Goal: Transaction & Acquisition: Book appointment/travel/reservation

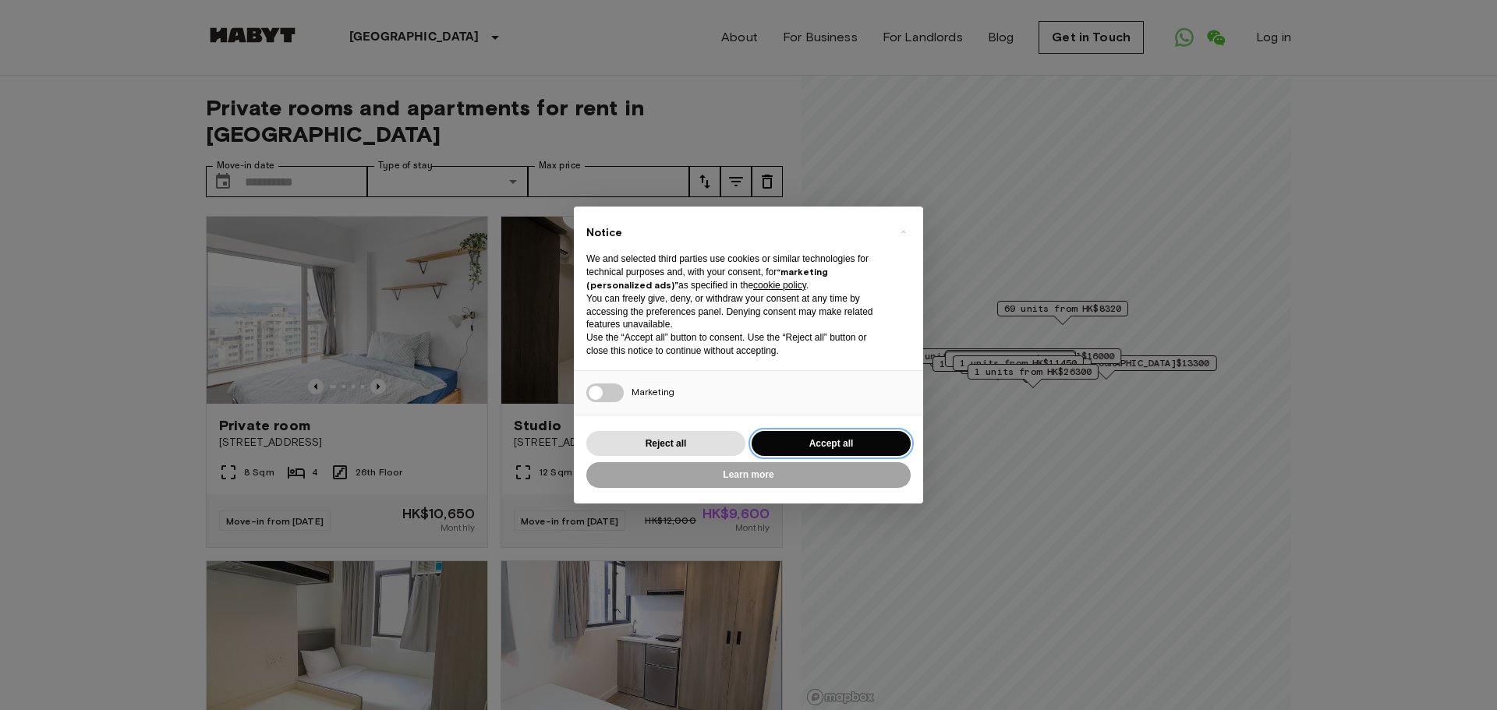
click at [815, 444] on button "Accept all" at bounding box center [831, 444] width 159 height 26
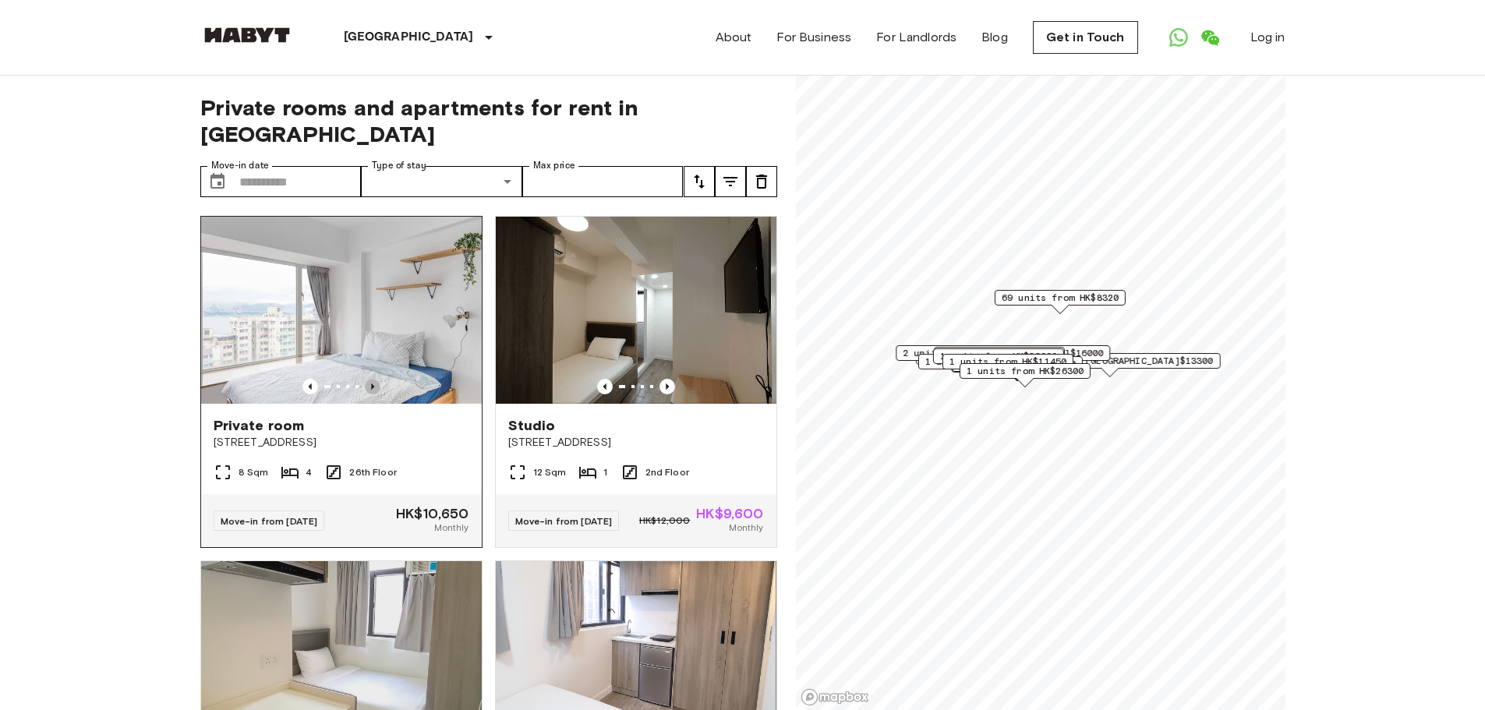
click at [371, 379] on icon "Previous image" at bounding box center [373, 387] width 16 height 16
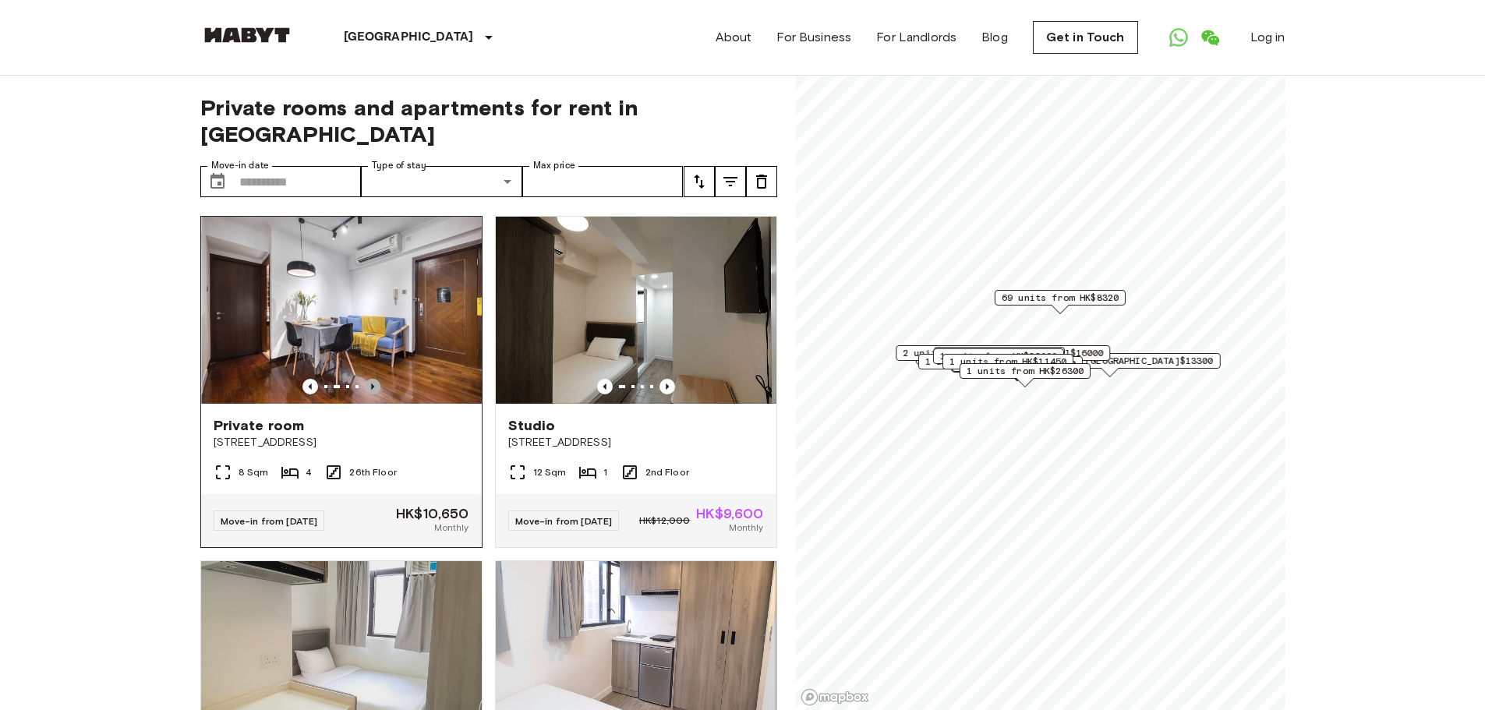
click at [371, 379] on icon "Previous image" at bounding box center [373, 387] width 16 height 16
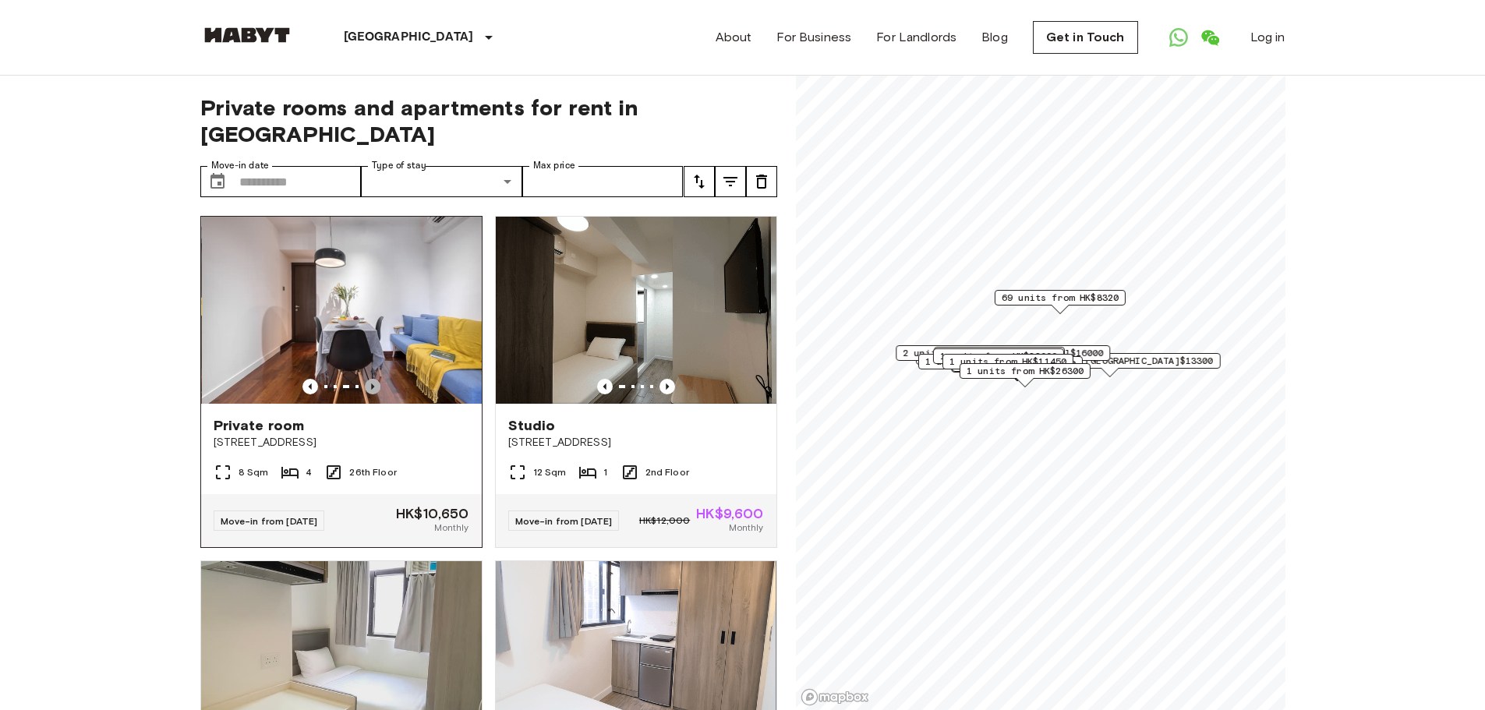
click at [371, 379] on icon "Previous image" at bounding box center [373, 387] width 16 height 16
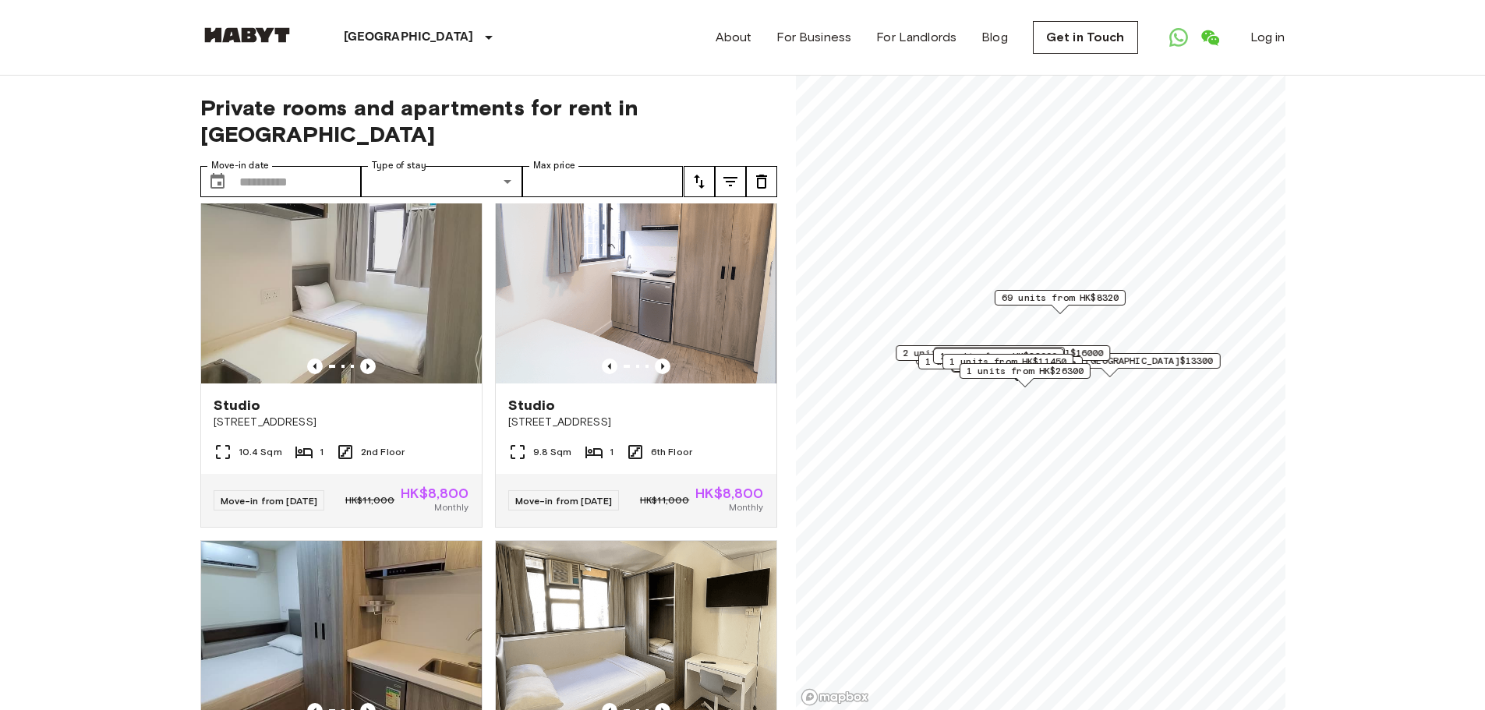
scroll to position [390, 0]
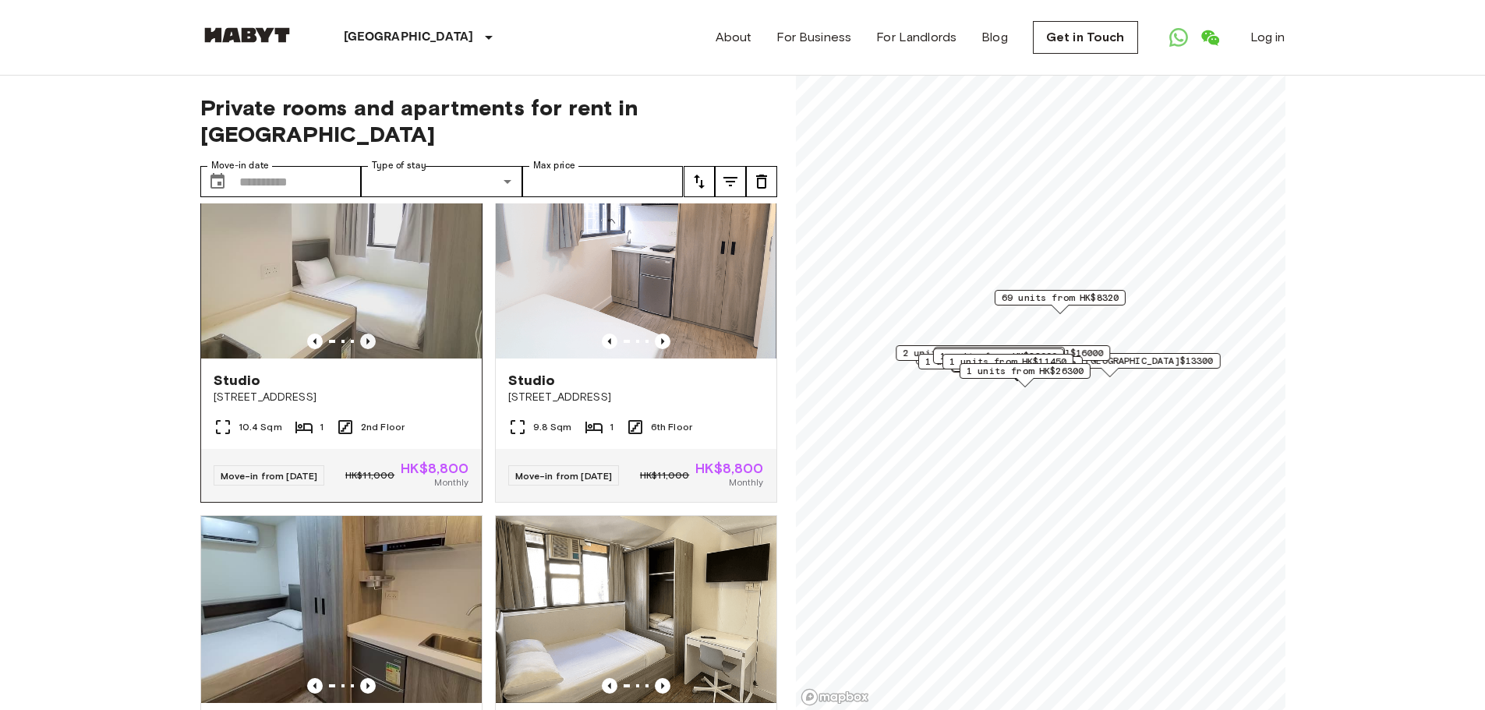
click at [366, 338] on icon "Previous image" at bounding box center [367, 341] width 3 height 6
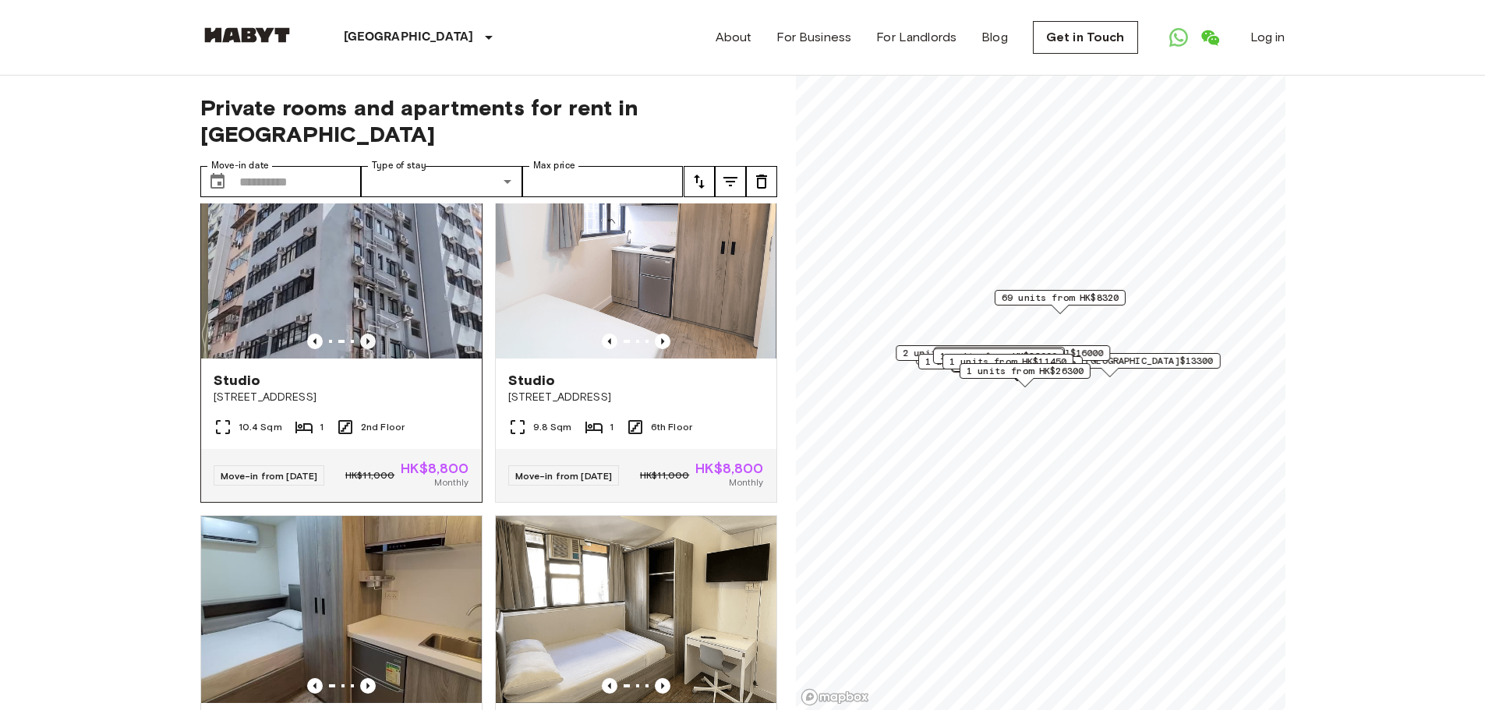
click at [366, 338] on icon "Previous image" at bounding box center [367, 341] width 3 height 6
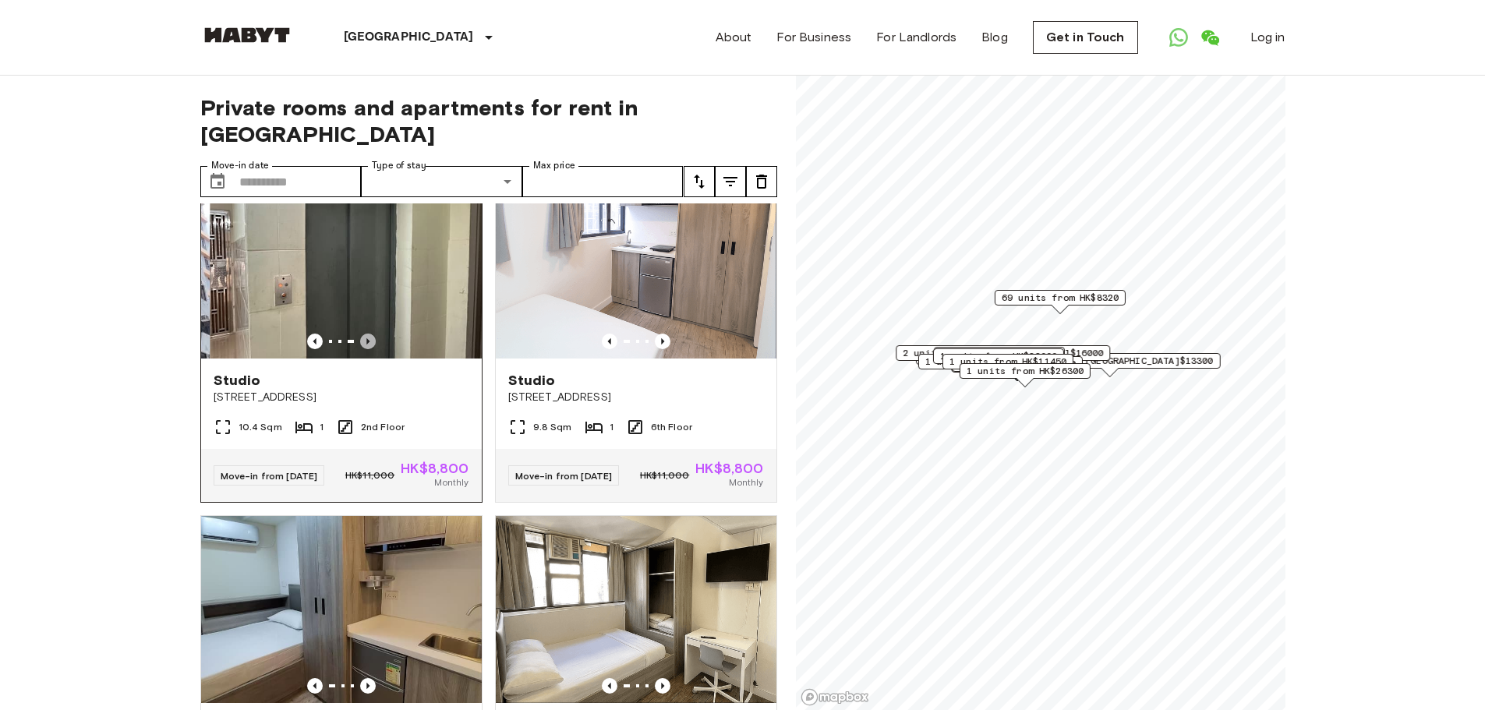
click at [366, 338] on icon "Previous image" at bounding box center [367, 341] width 3 height 6
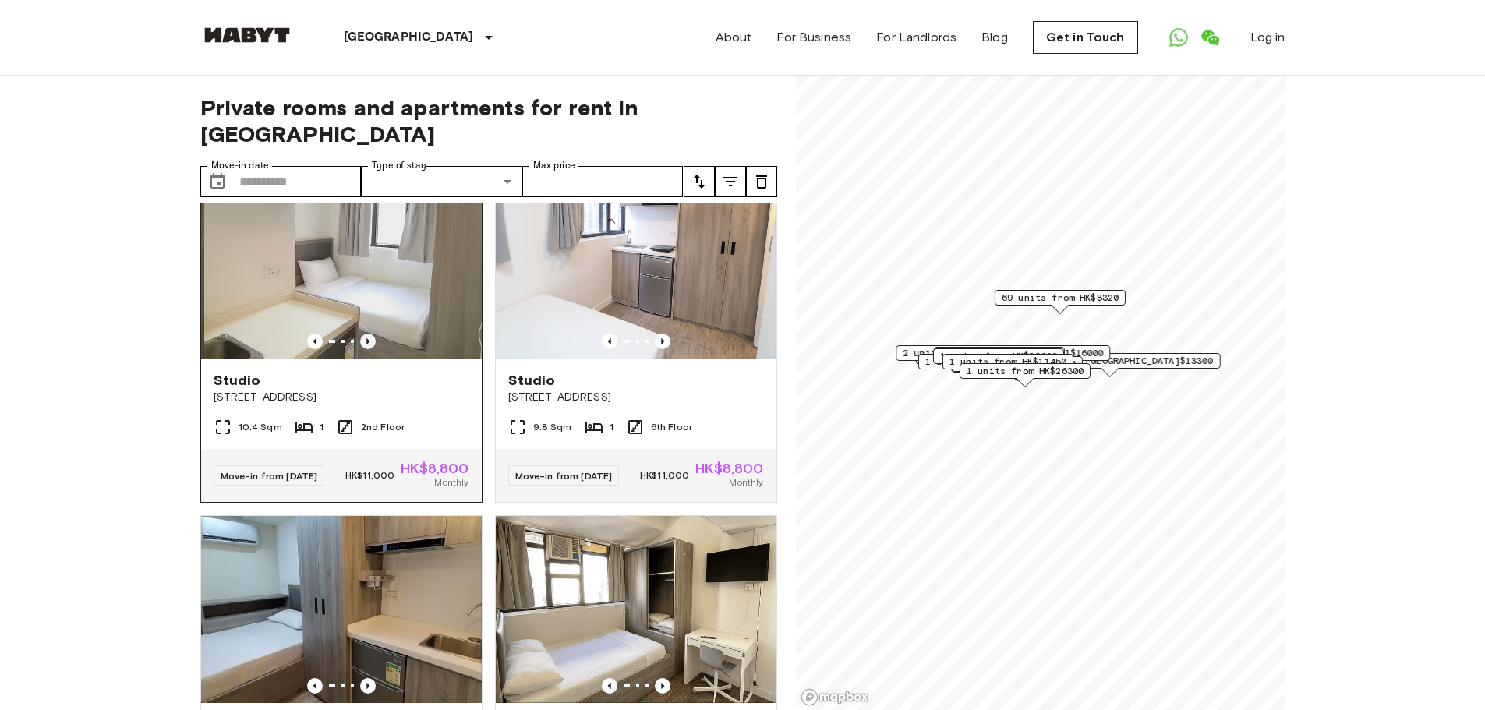
click at [366, 338] on icon "Previous image" at bounding box center [367, 341] width 3 height 6
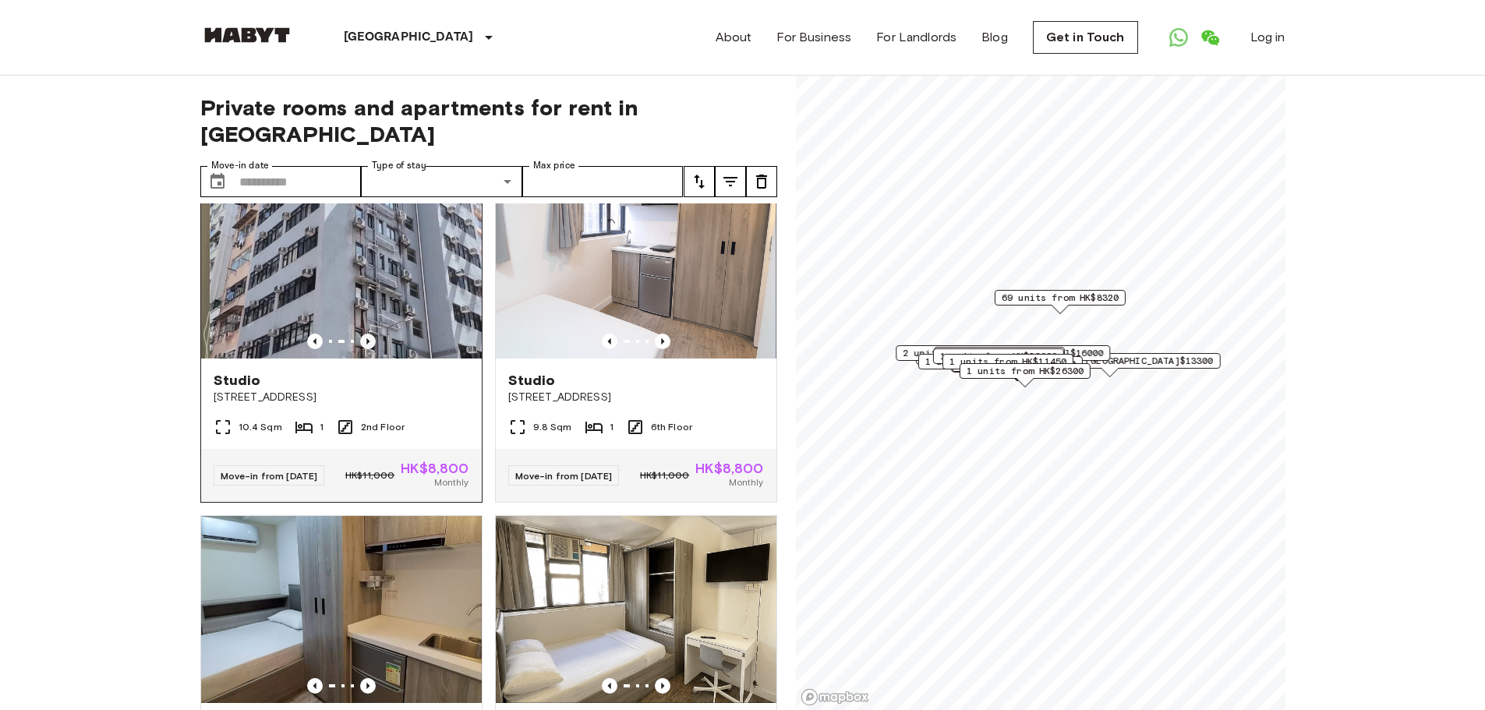
click at [366, 338] on icon "Previous image" at bounding box center [367, 341] width 3 height 6
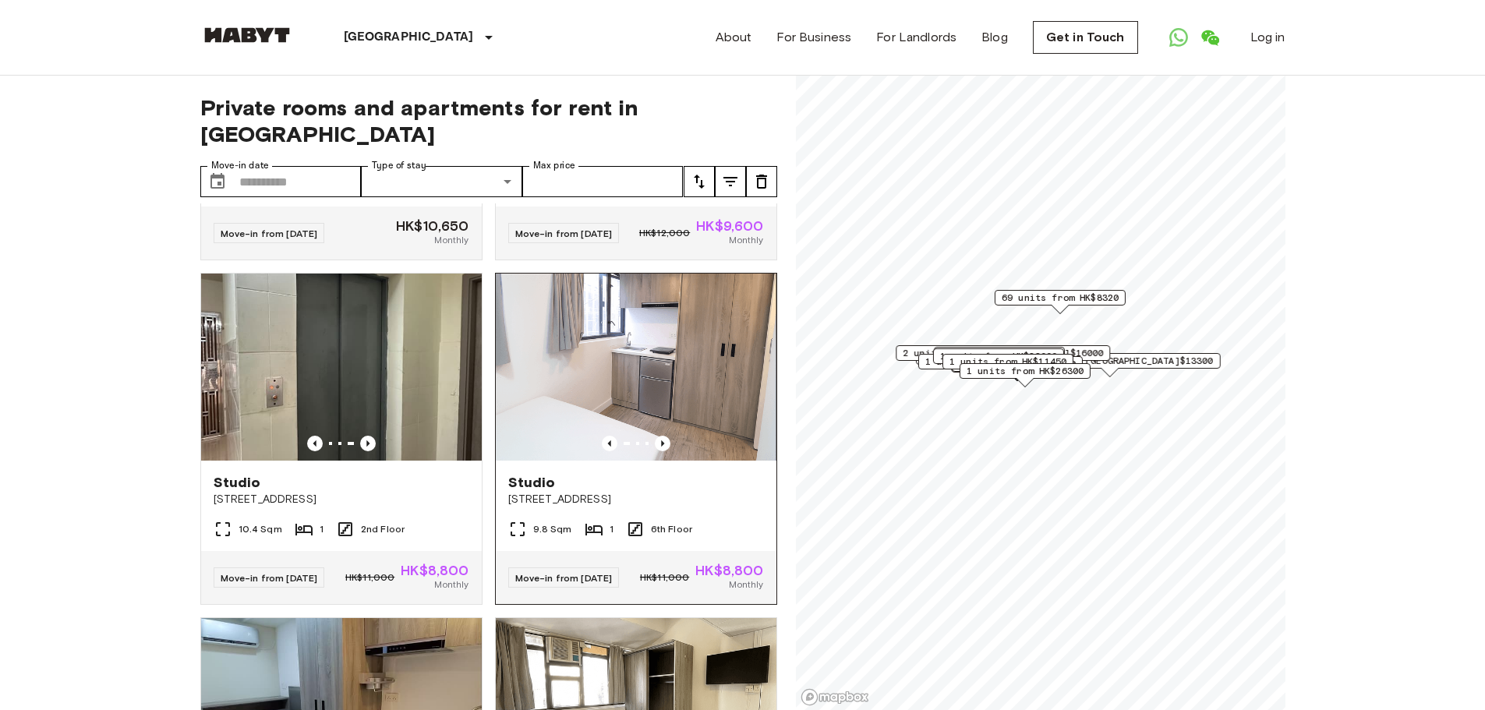
scroll to position [312, 0]
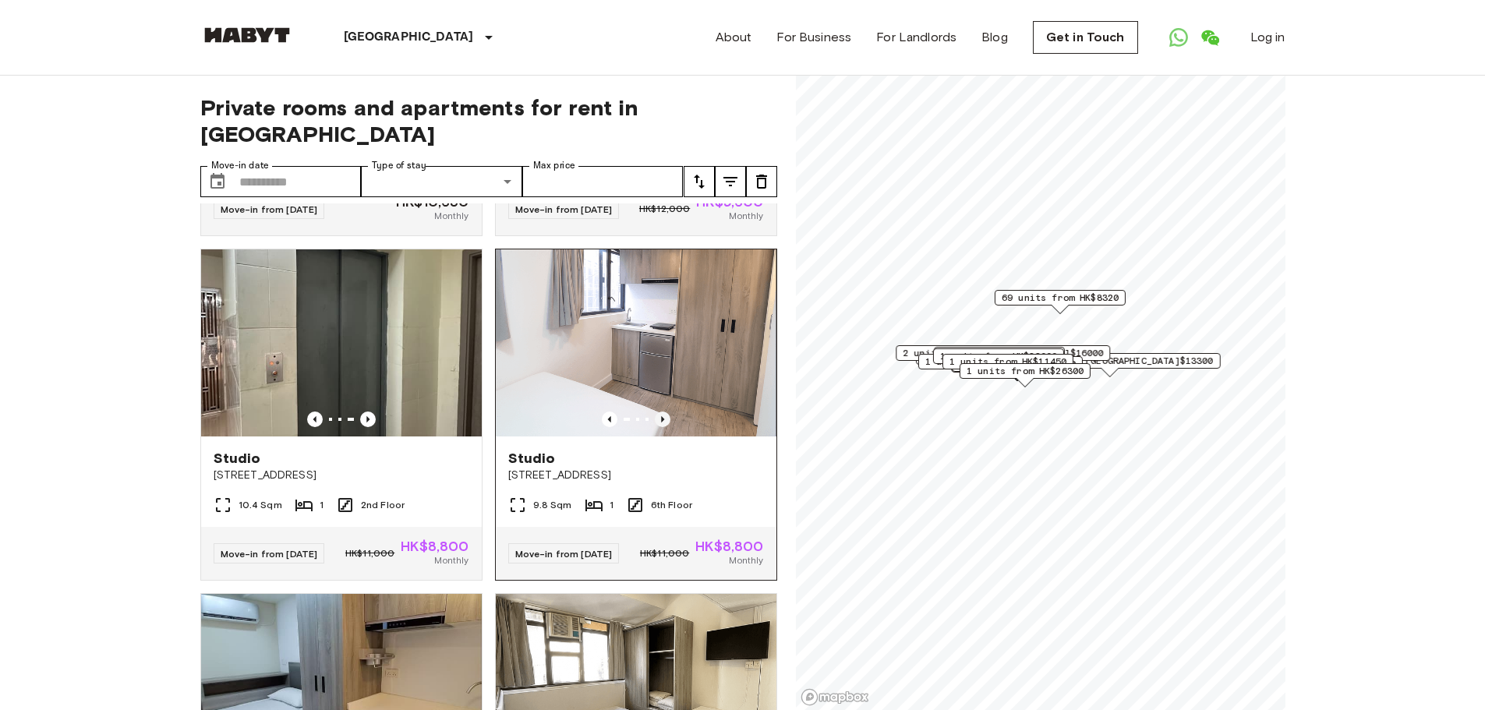
click at [661, 416] on icon "Previous image" at bounding box center [662, 419] width 3 height 6
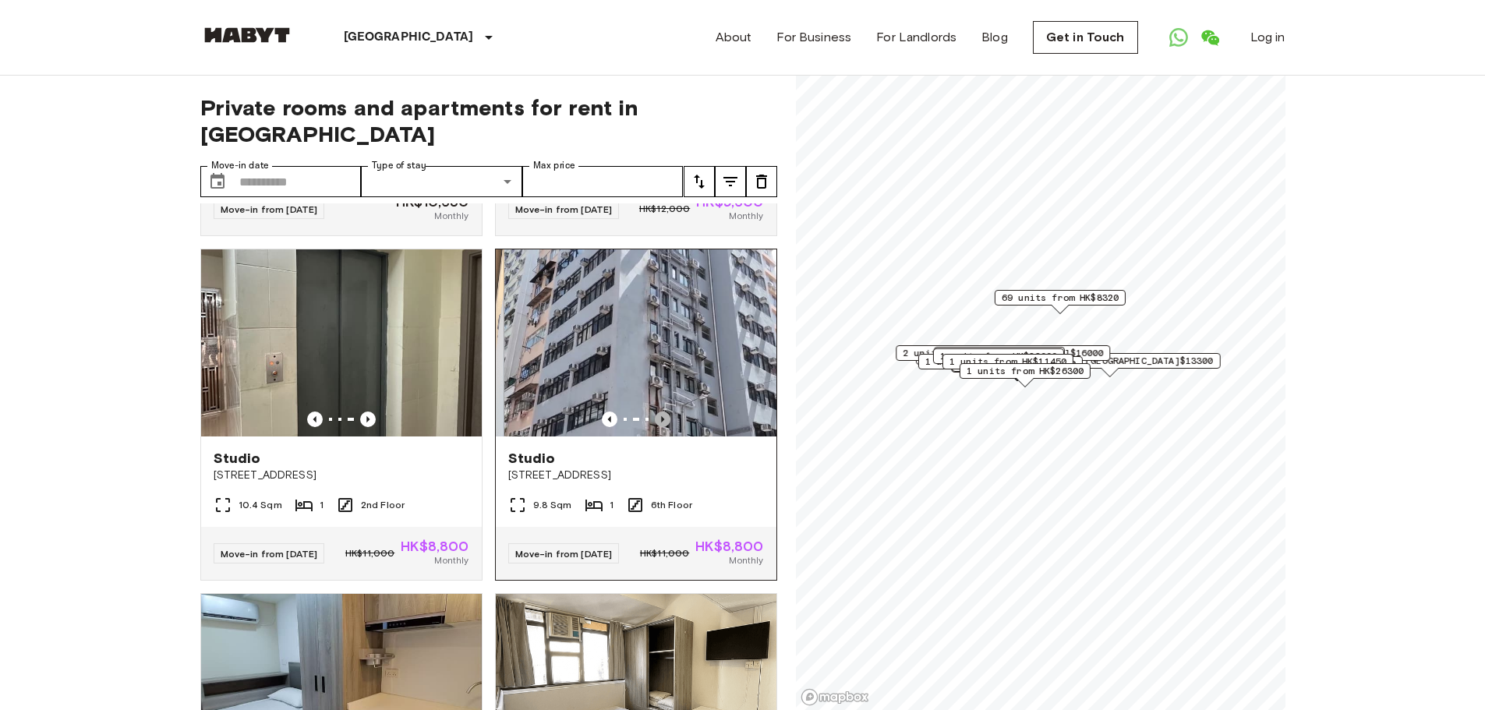
click at [661, 416] on icon "Previous image" at bounding box center [662, 419] width 3 height 6
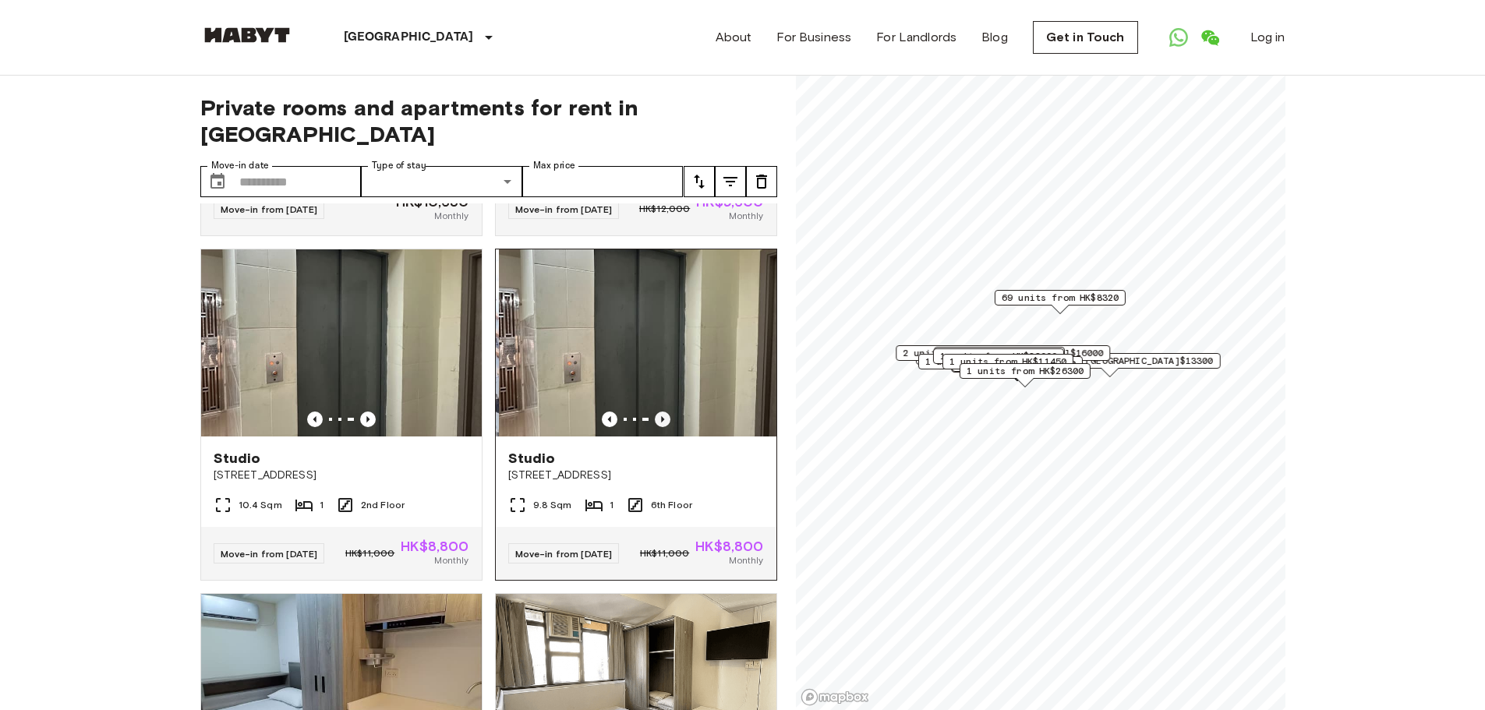
click at [661, 416] on icon "Previous image" at bounding box center [662, 419] width 3 height 6
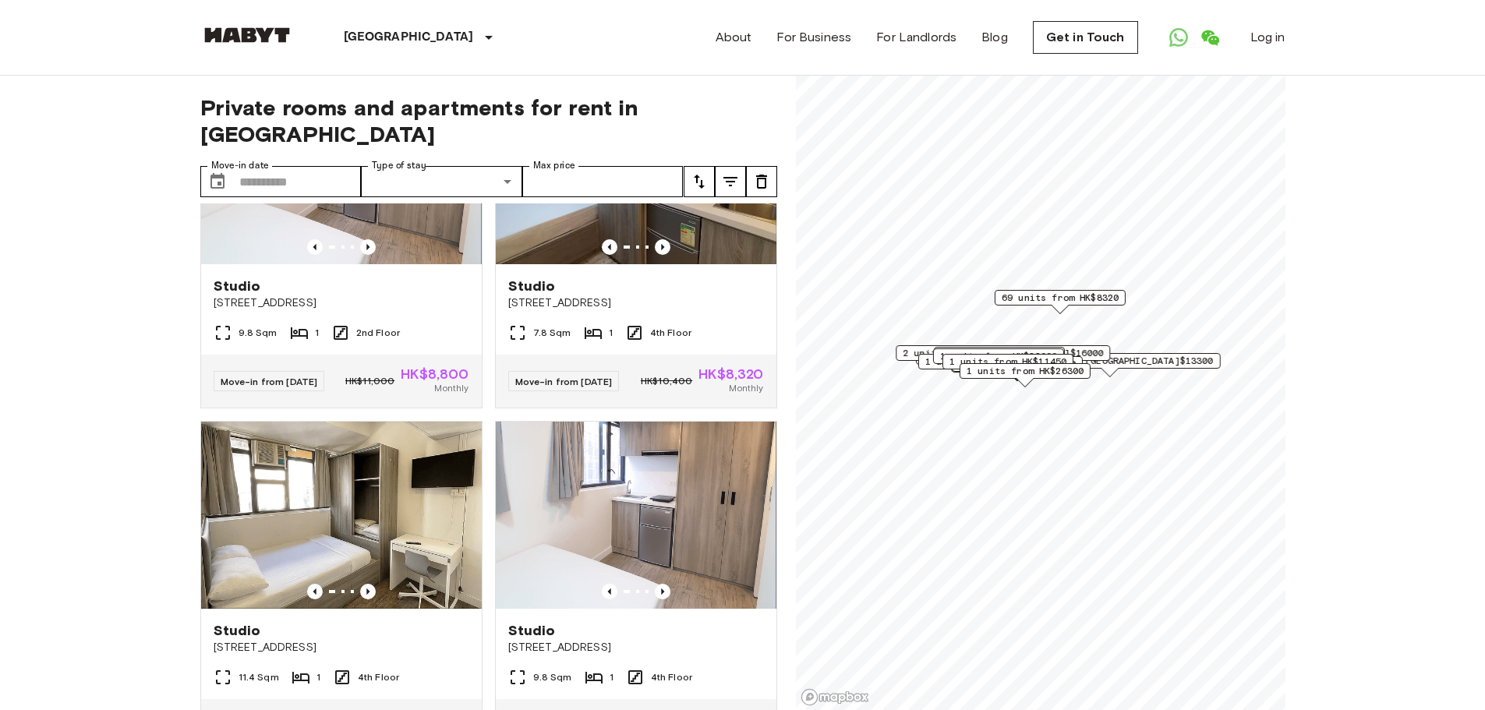
scroll to position [1170, 0]
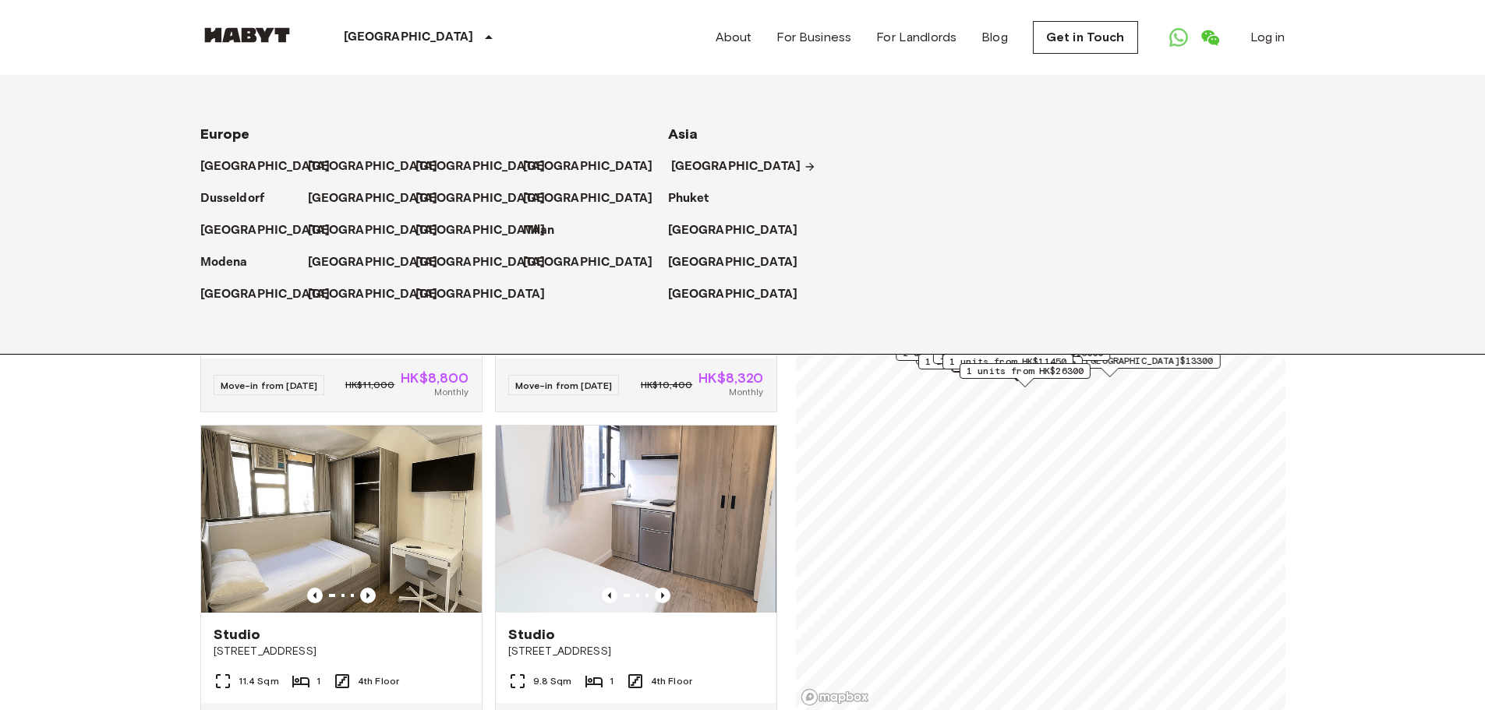
click at [695, 165] on p "[GEOGRAPHIC_DATA]" at bounding box center [736, 167] width 130 height 19
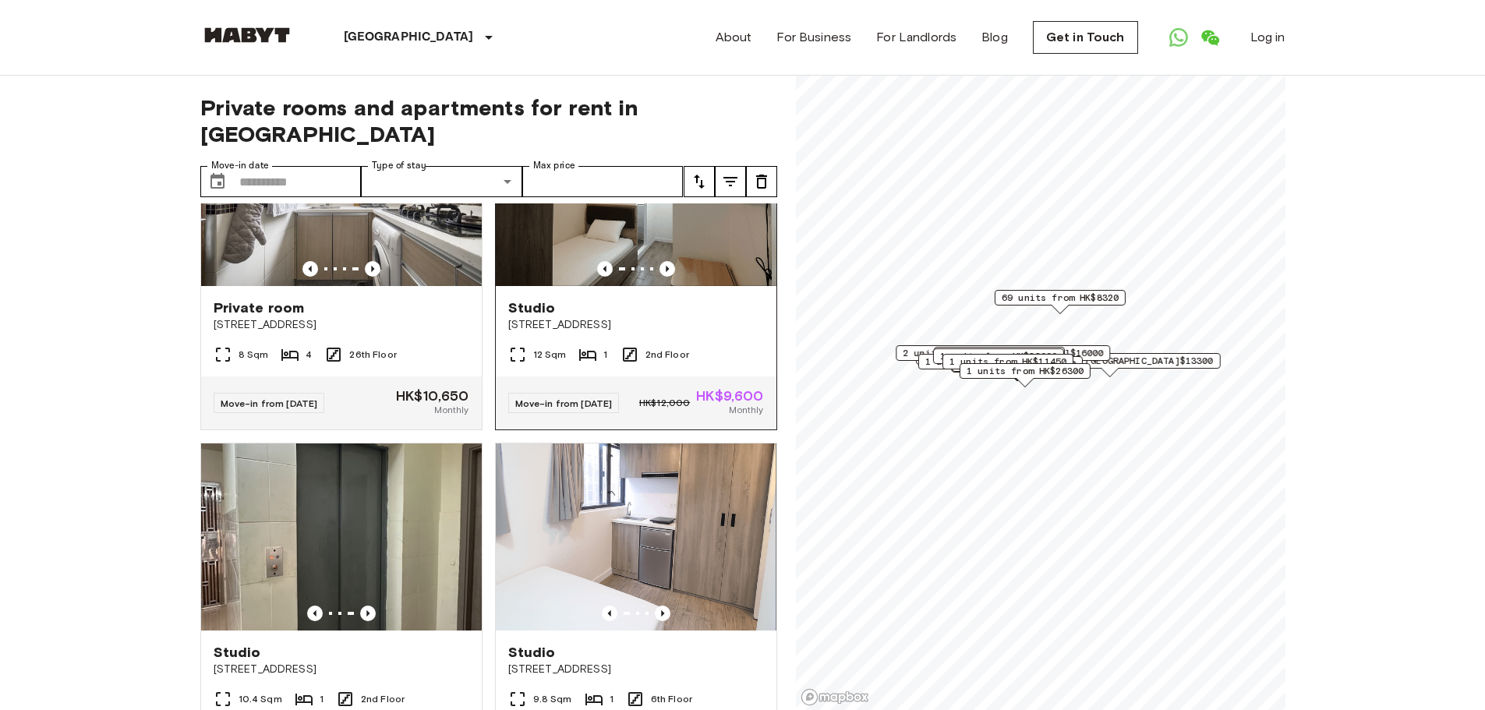
scroll to position [0, 0]
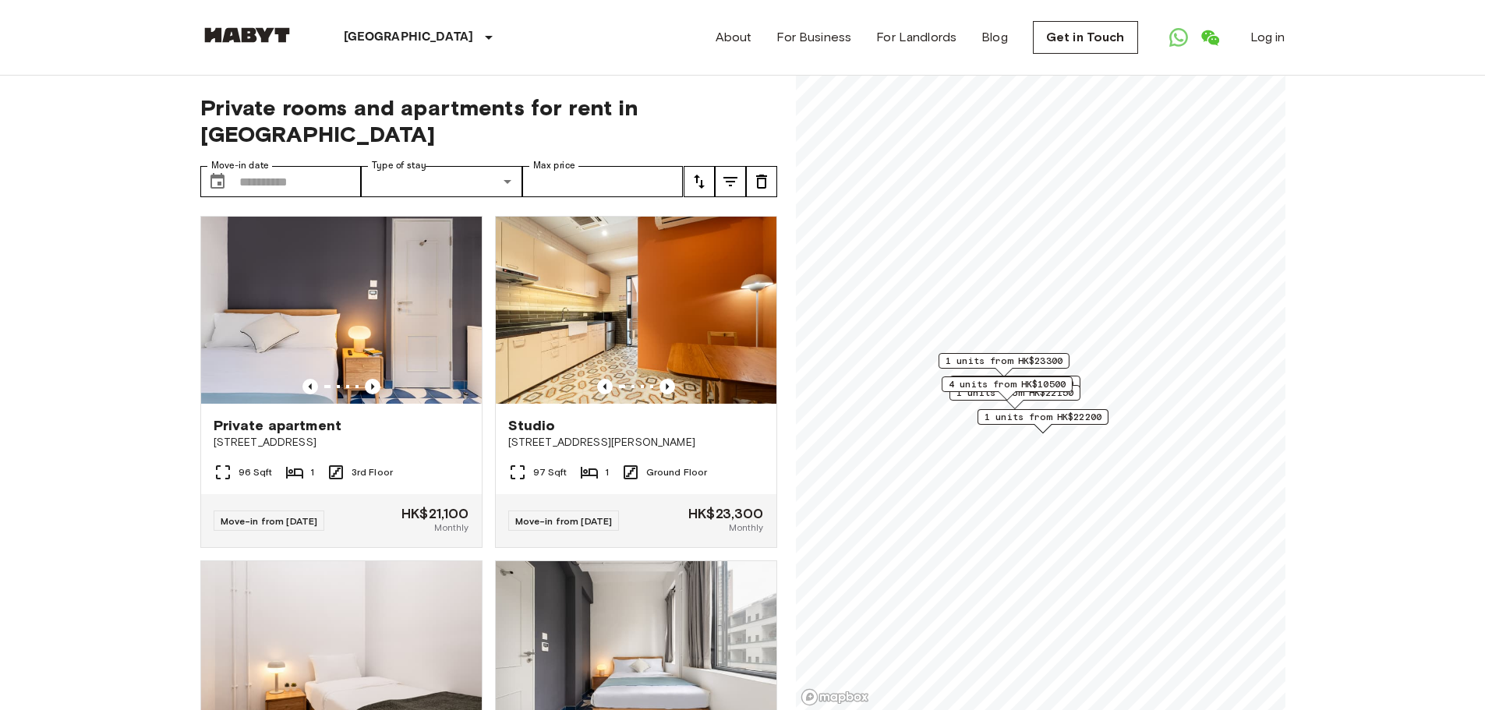
click at [1022, 382] on span "4 units from HK$10500" at bounding box center [1006, 384] width 117 height 14
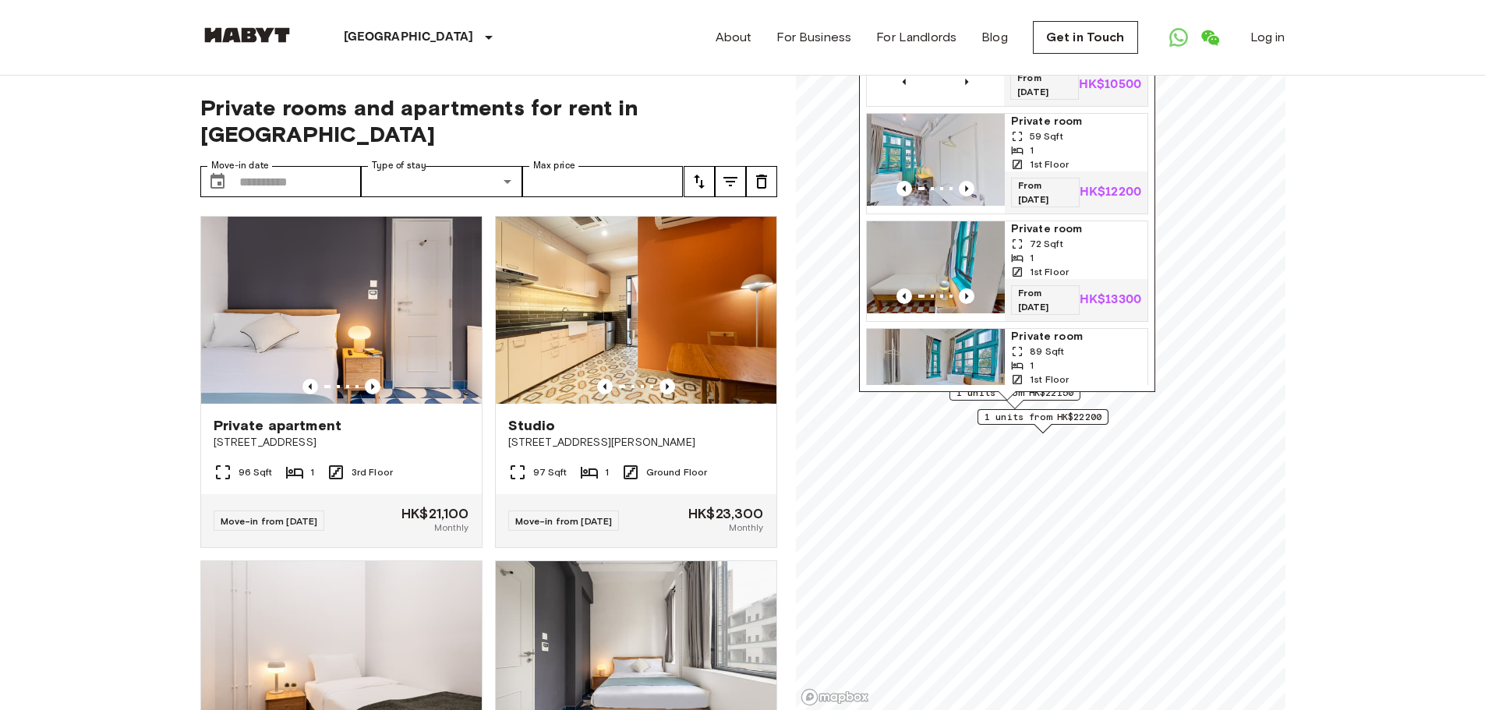
scroll to position [116, 0]
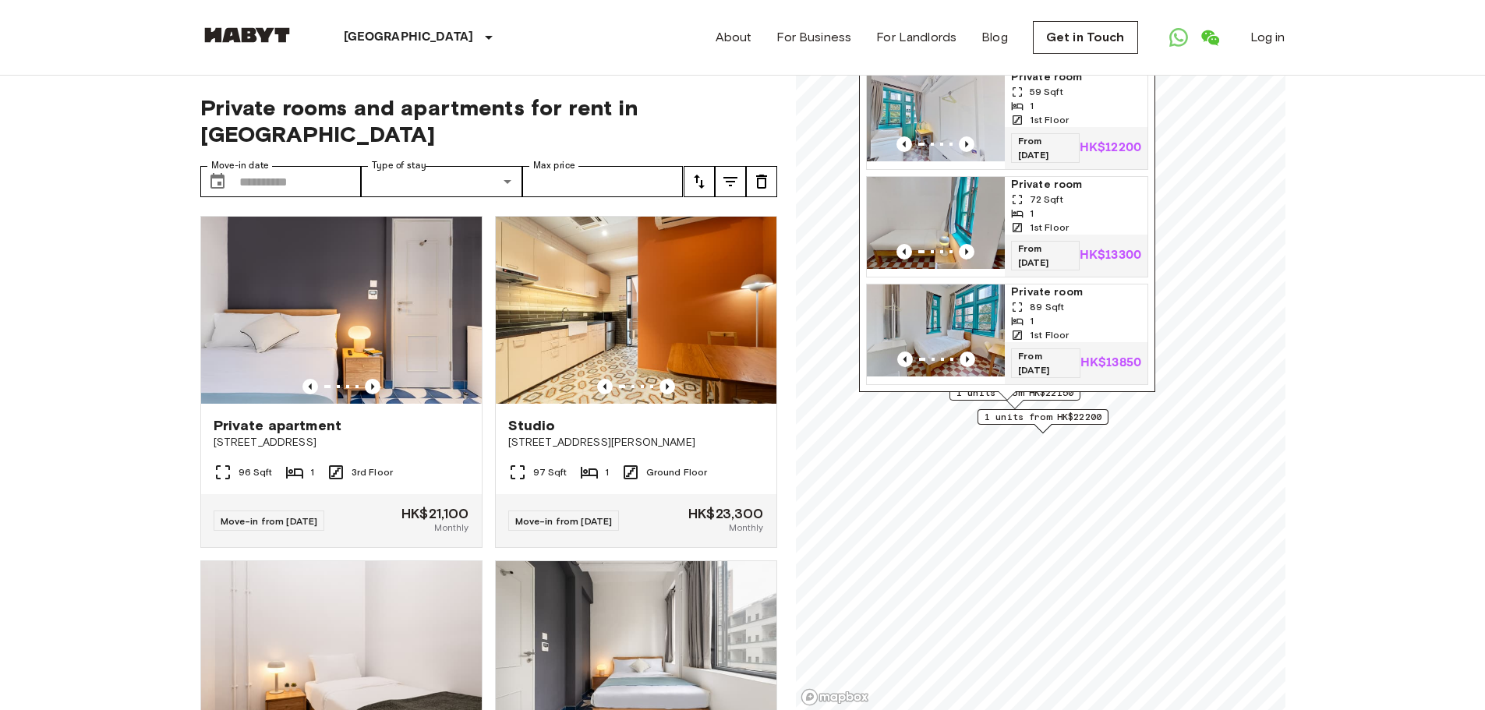
click at [1018, 416] on span "1 units from HK$22200" at bounding box center [1042, 417] width 117 height 14
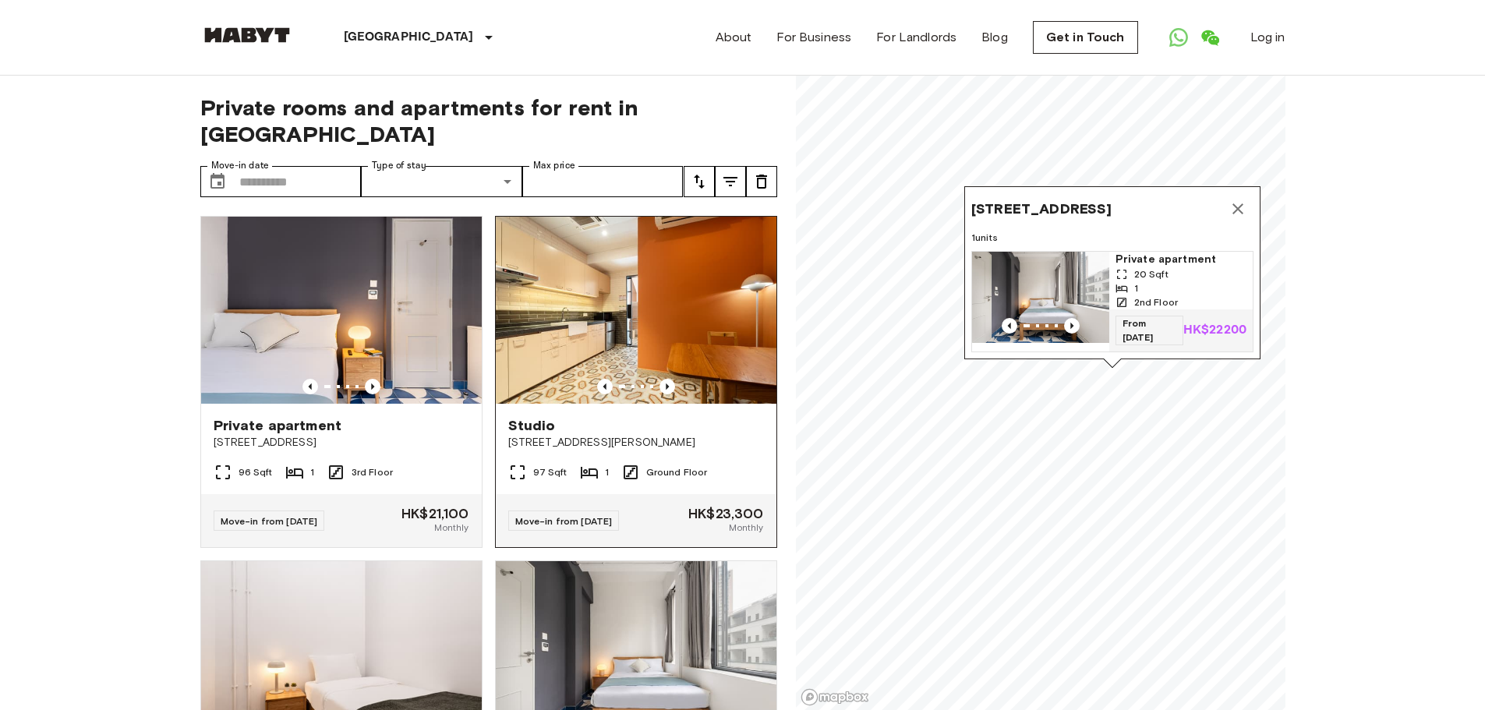
scroll to position [312, 0]
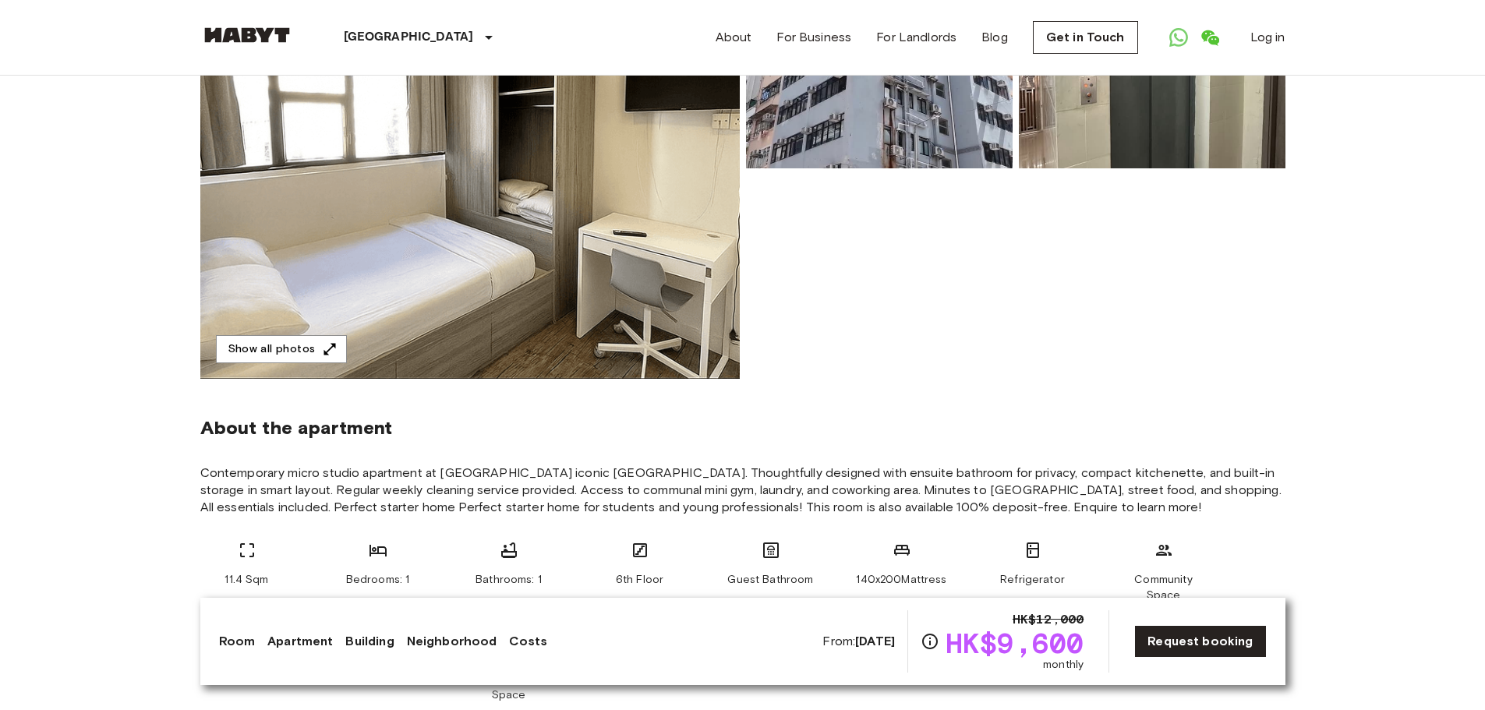
scroll to position [312, 0]
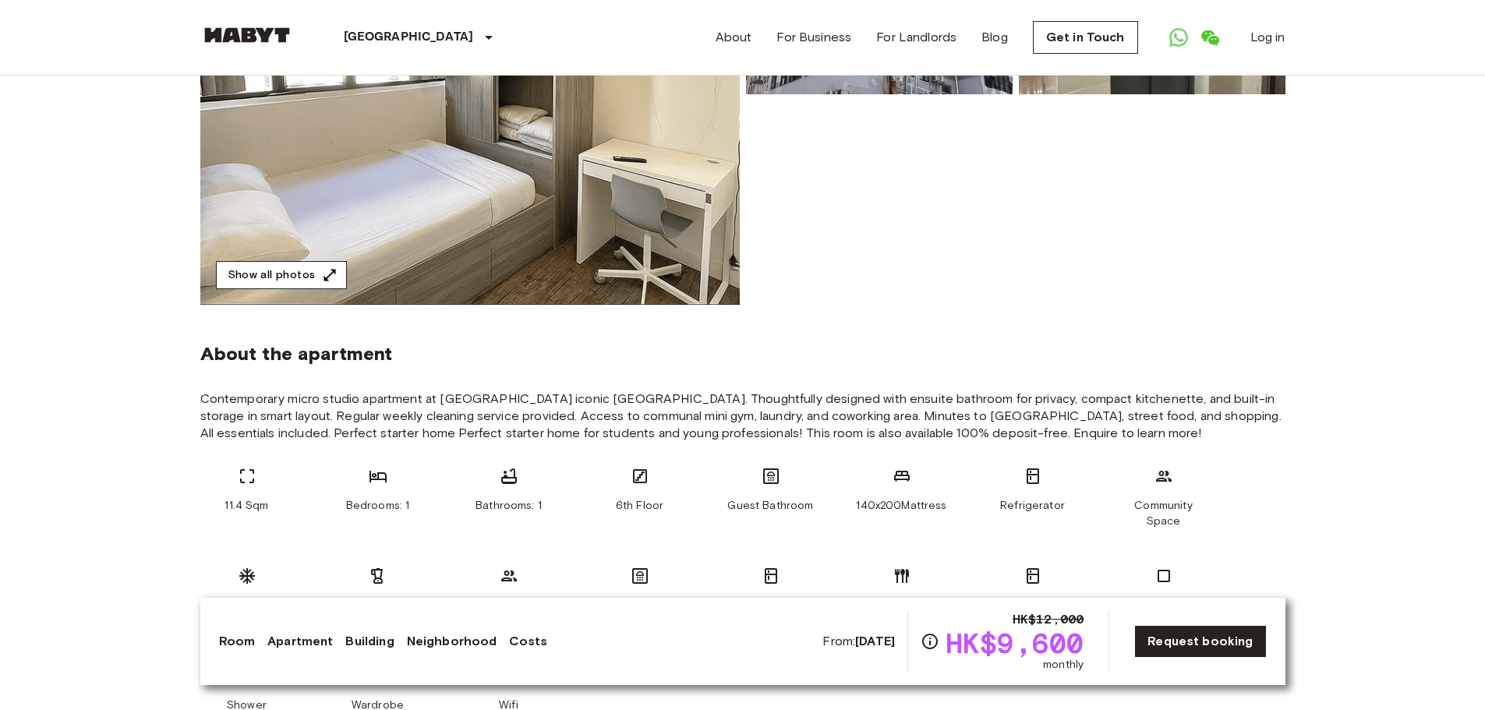
click at [314, 267] on button "Show all photos" at bounding box center [281, 275] width 131 height 29
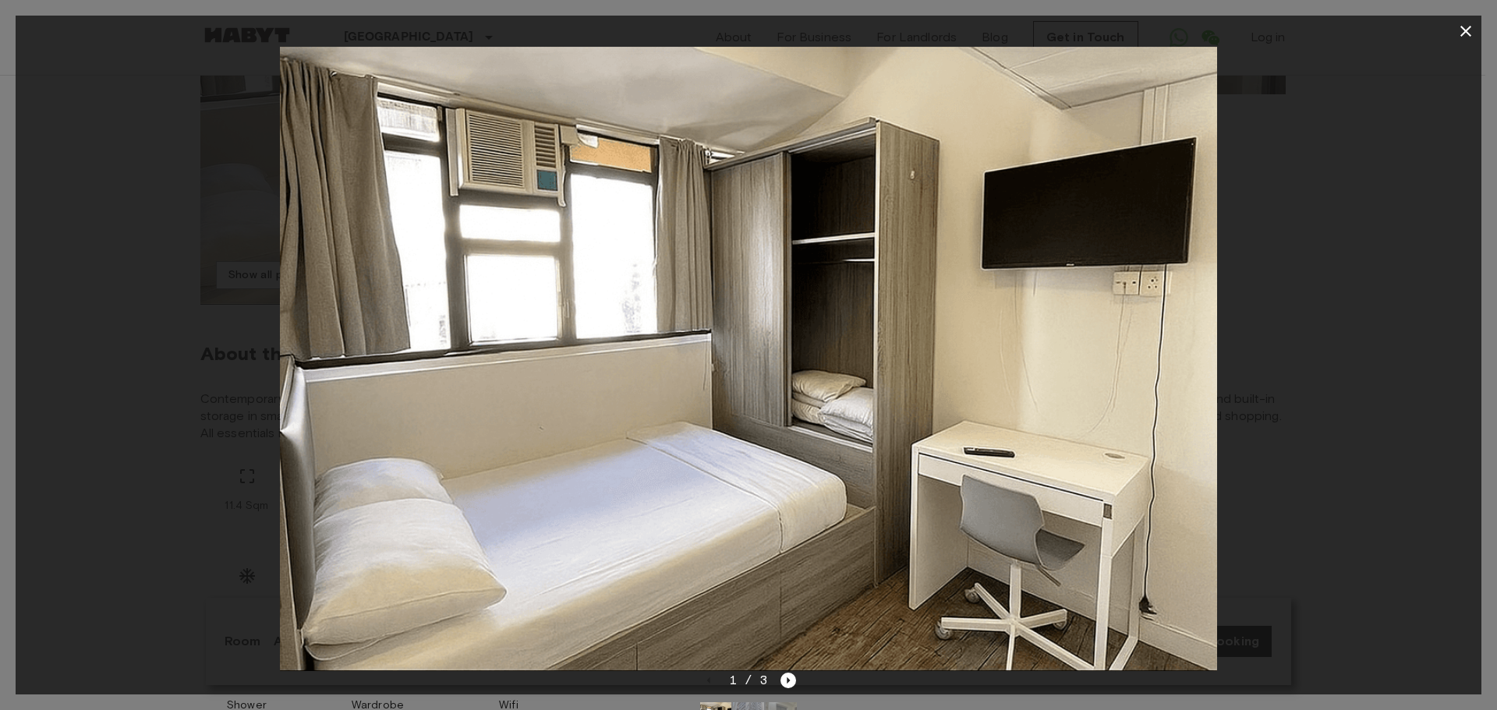
click at [797, 681] on div "1 / 3" at bounding box center [749, 708] width 1466 height 75
click at [793, 681] on icon "Next image" at bounding box center [789, 681] width 16 height 16
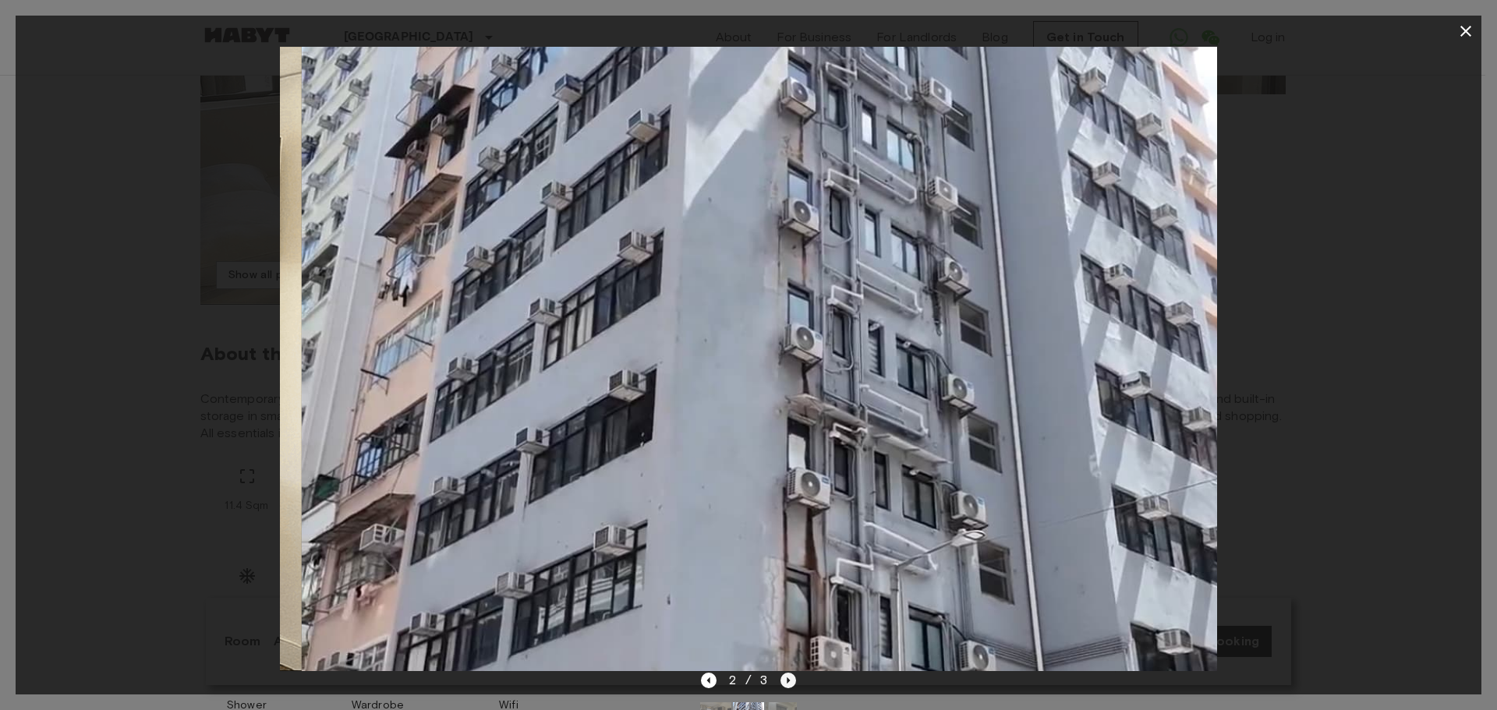
click at [793, 681] on icon "Next image" at bounding box center [789, 681] width 16 height 16
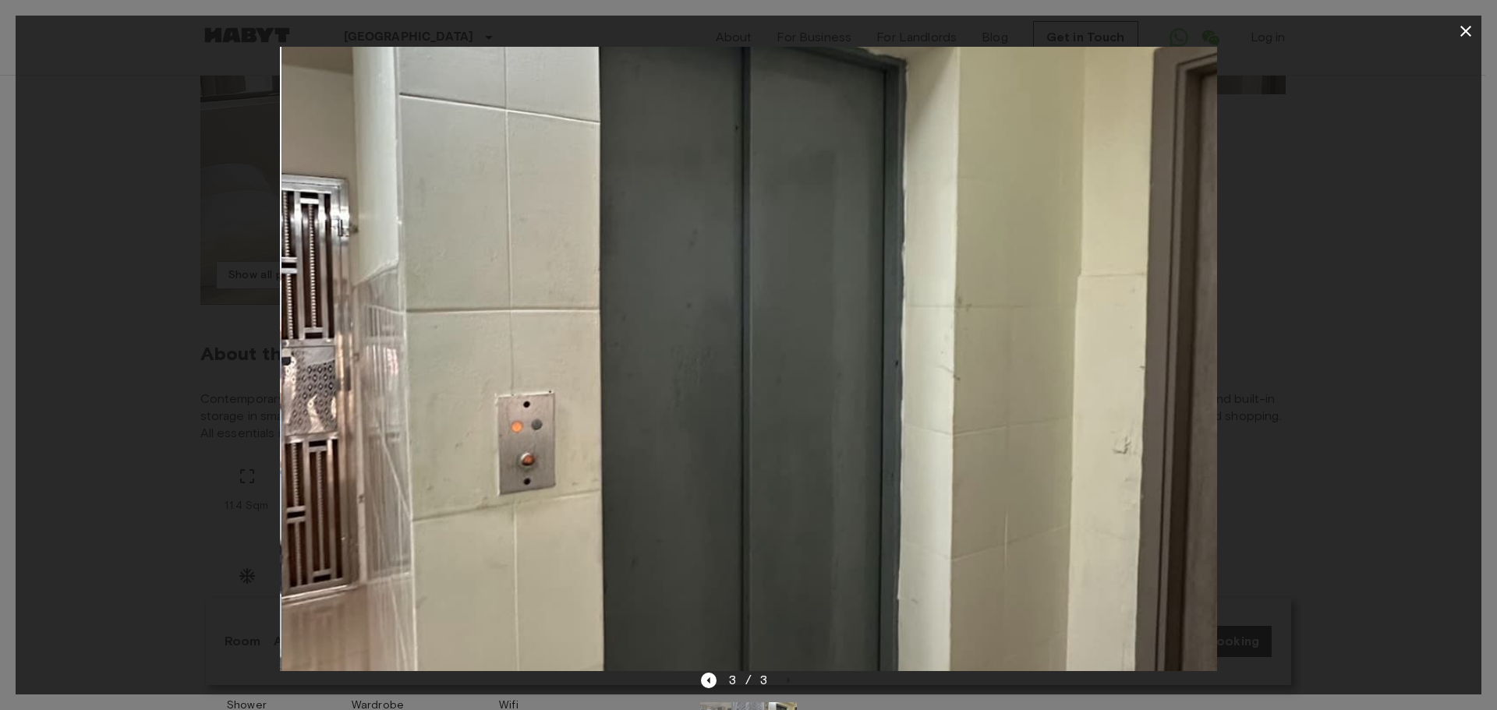
click at [1349, 436] on div at bounding box center [749, 359] width 1466 height 625
click at [1470, 34] on icon "button" at bounding box center [1466, 31] width 19 height 19
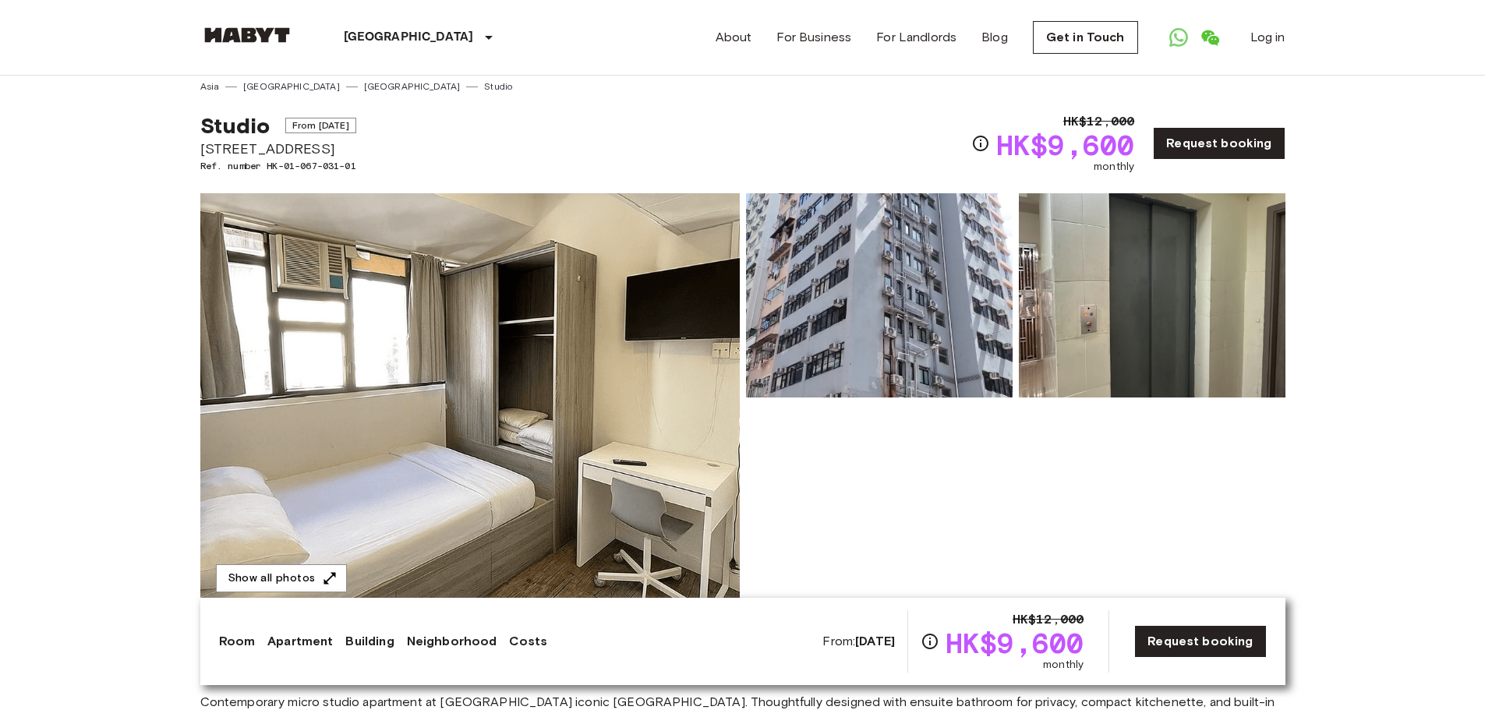
scroll to position [0, 0]
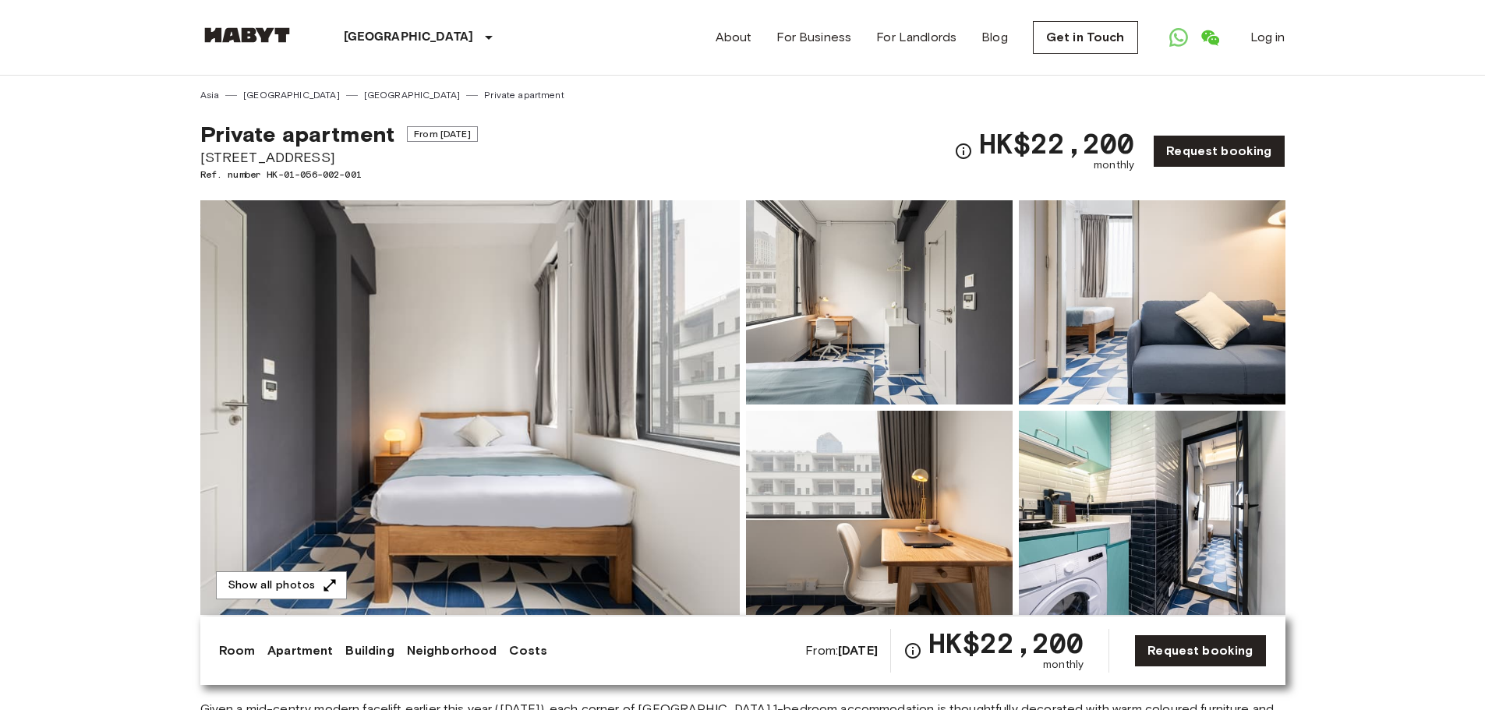
click at [927, 476] on img at bounding box center [879, 513] width 267 height 204
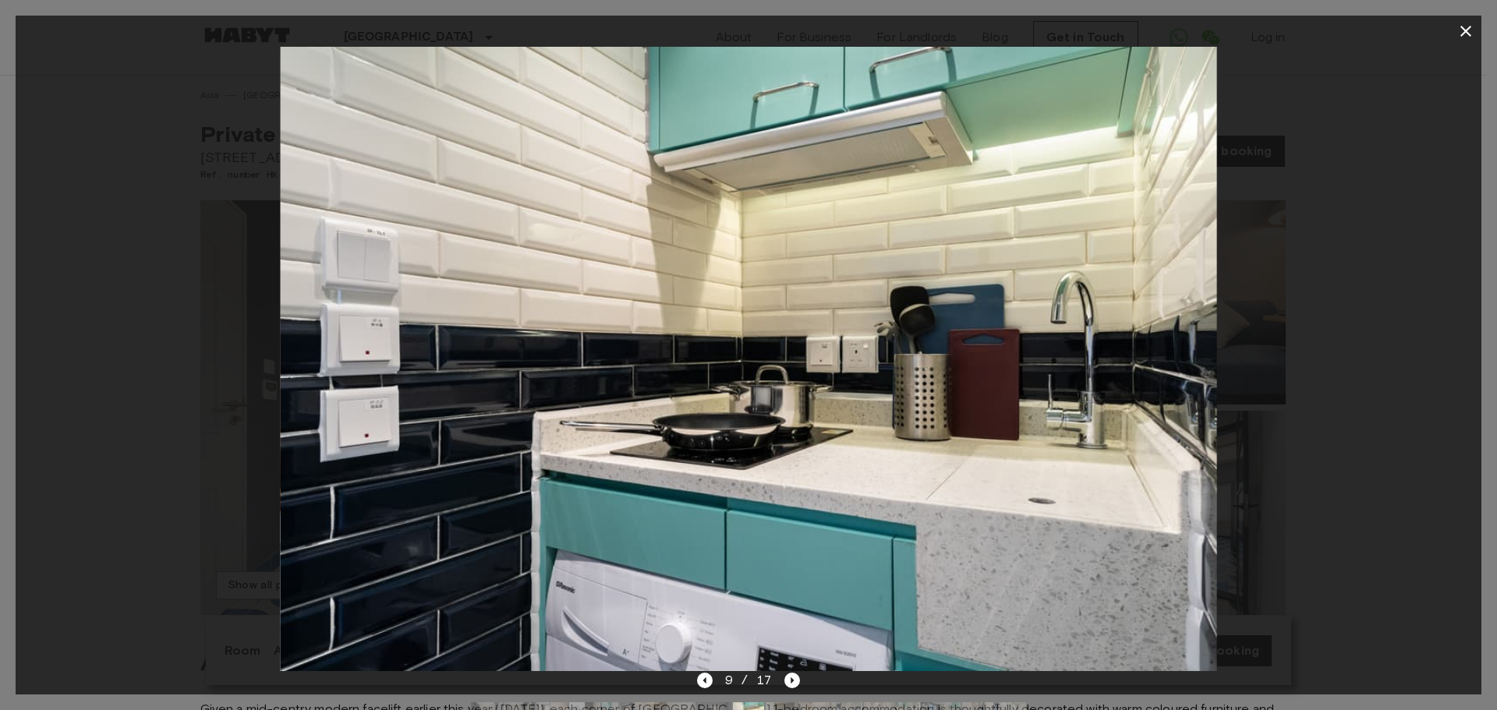
click at [1298, 486] on div at bounding box center [749, 359] width 1466 height 625
click at [1471, 27] on icon "button" at bounding box center [1466, 31] width 19 height 19
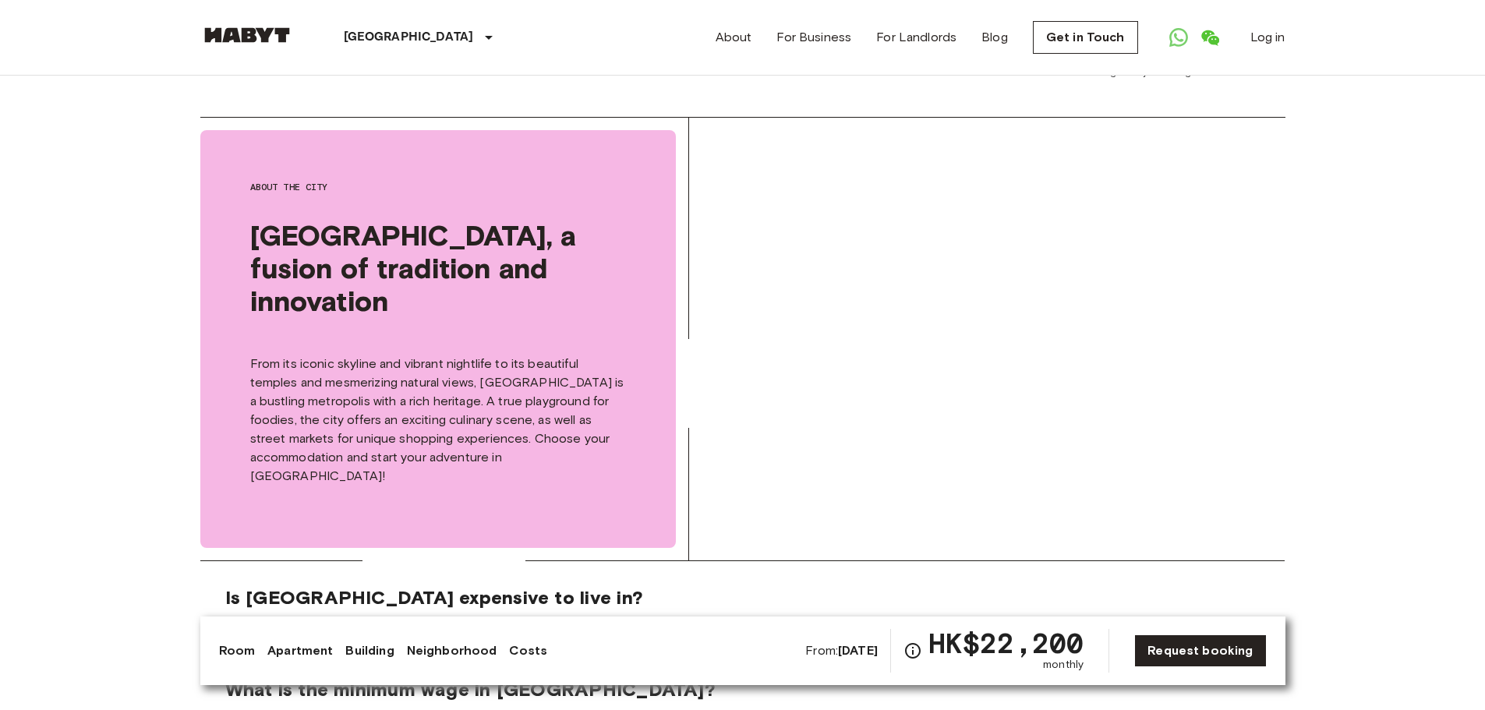
scroll to position [2183, 0]
